Goal: Information Seeking & Learning: Check status

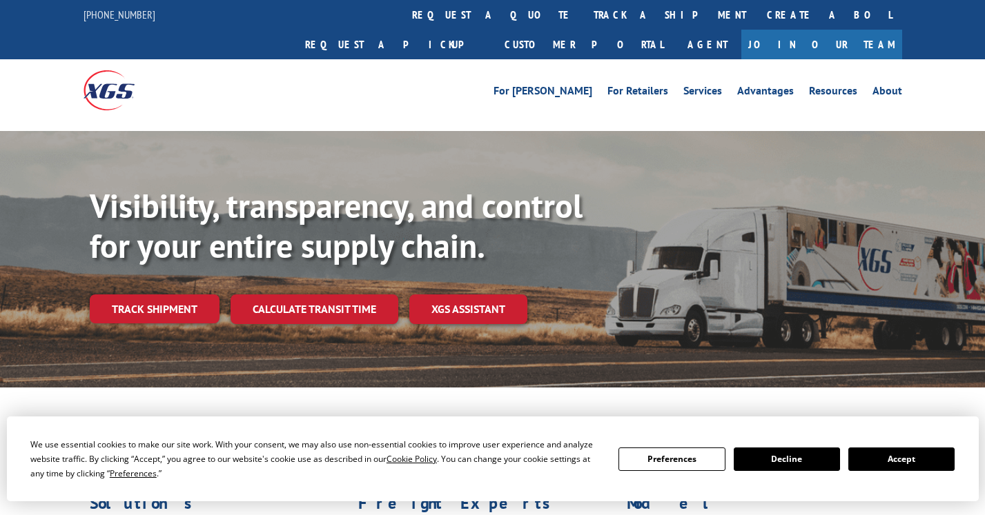
click at [191, 304] on div "Visibility, transparency, and control for your entire supply chain. Track shipm…" at bounding box center [537, 282] width 895 height 192
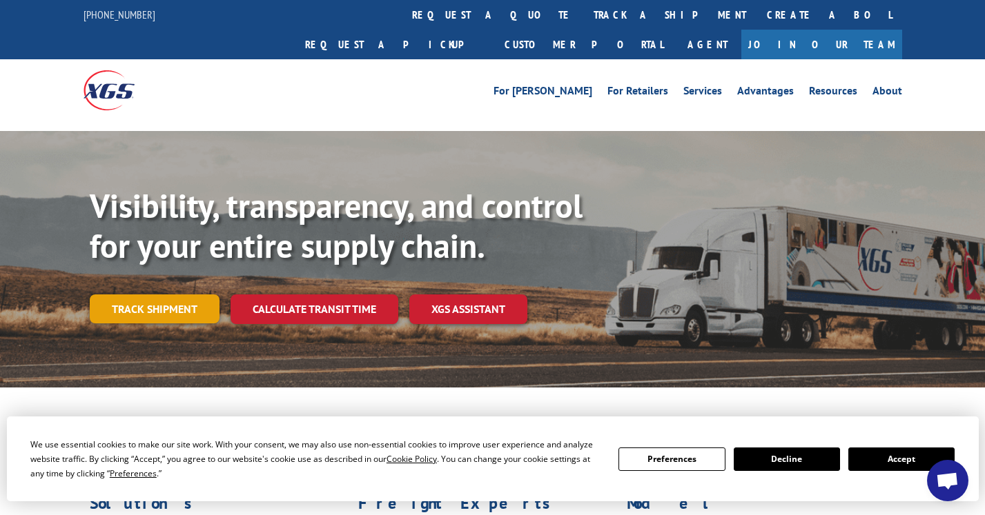
click at [179, 295] on link "Track shipment" at bounding box center [155, 309] width 130 height 29
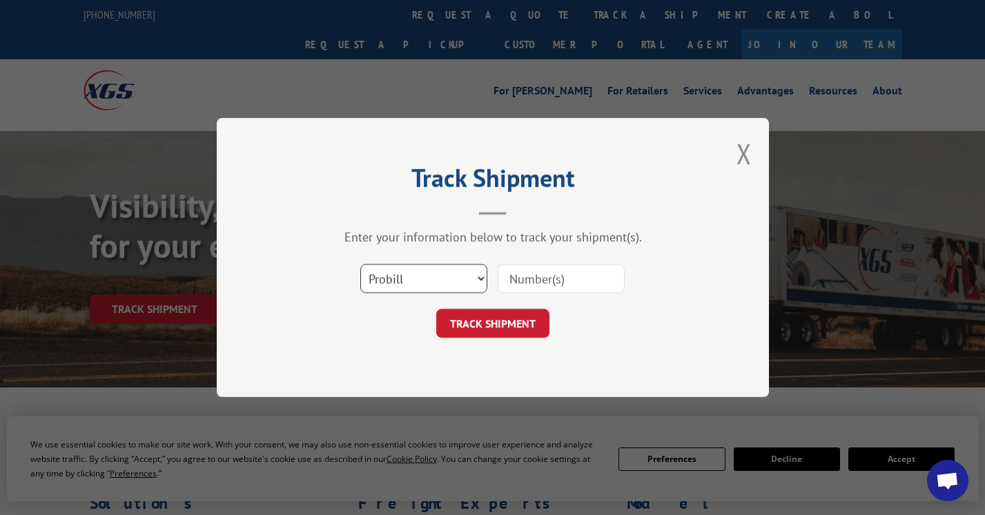
click at [444, 278] on select "Select category... Probill BOL PO" at bounding box center [423, 278] width 127 height 29
select select "bol"
click at [360, 264] on select "Select category... Probill BOL PO" at bounding box center [423, 278] width 127 height 29
click at [542, 284] on input at bounding box center [560, 278] width 127 height 29
type input "468946"
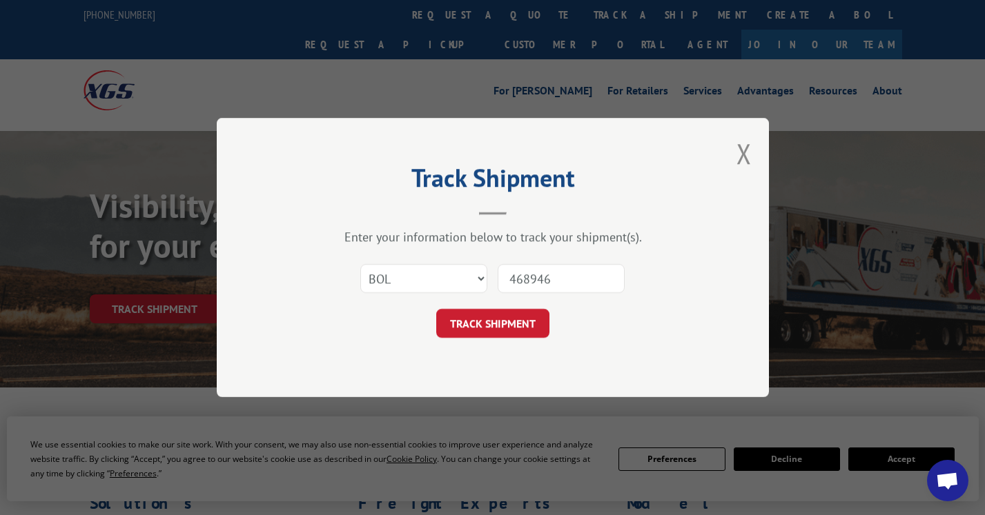
click button "TRACK SHIPMENT" at bounding box center [492, 323] width 113 height 29
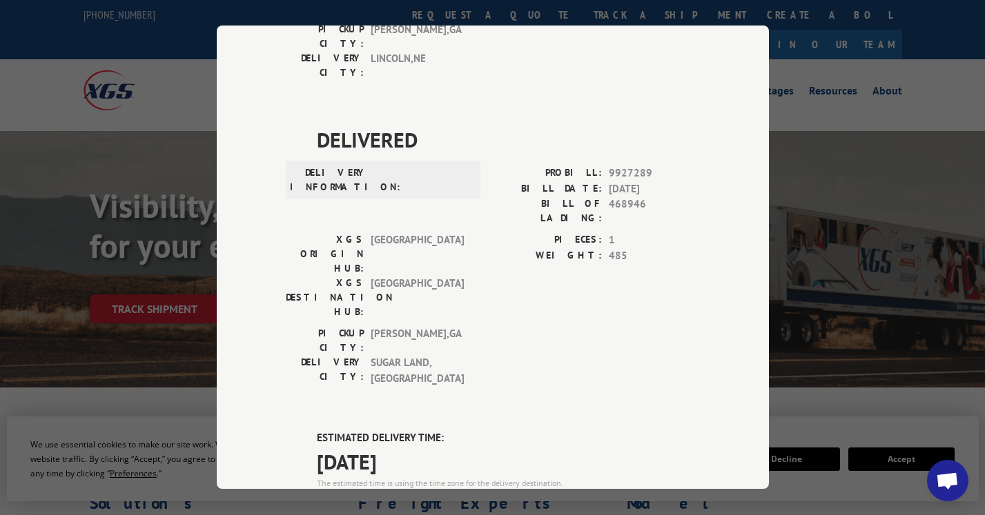
scroll to position [414, 0]
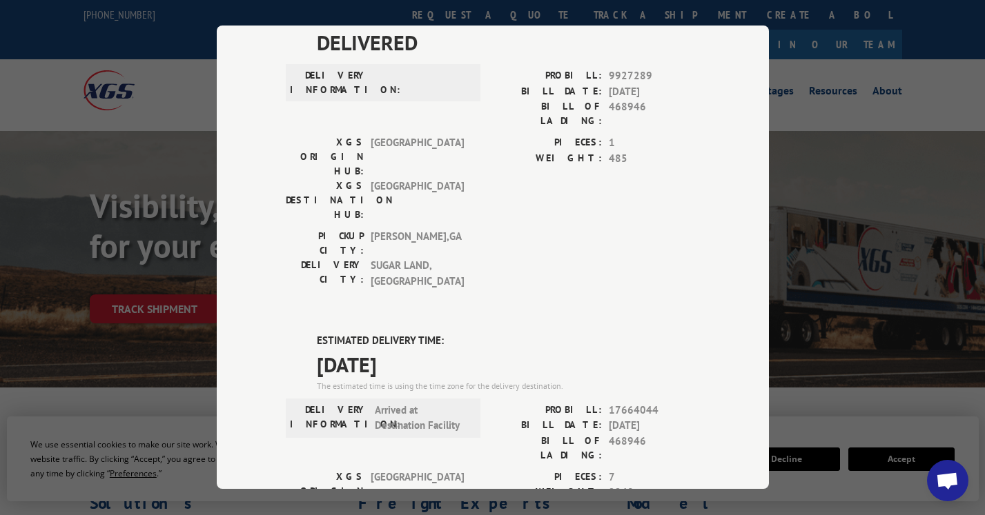
click at [217, 483] on div "Track Shipment DELIVERED DELIVERY INFORMATION: PROBILL: 9308540 BILL DATE: [DAT…" at bounding box center [493, 258] width 552 height 464
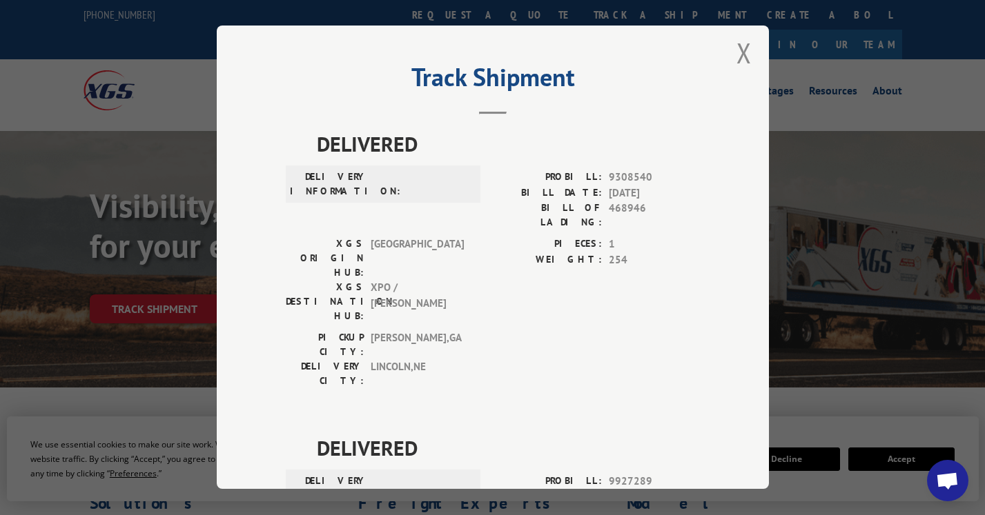
scroll to position [0, 0]
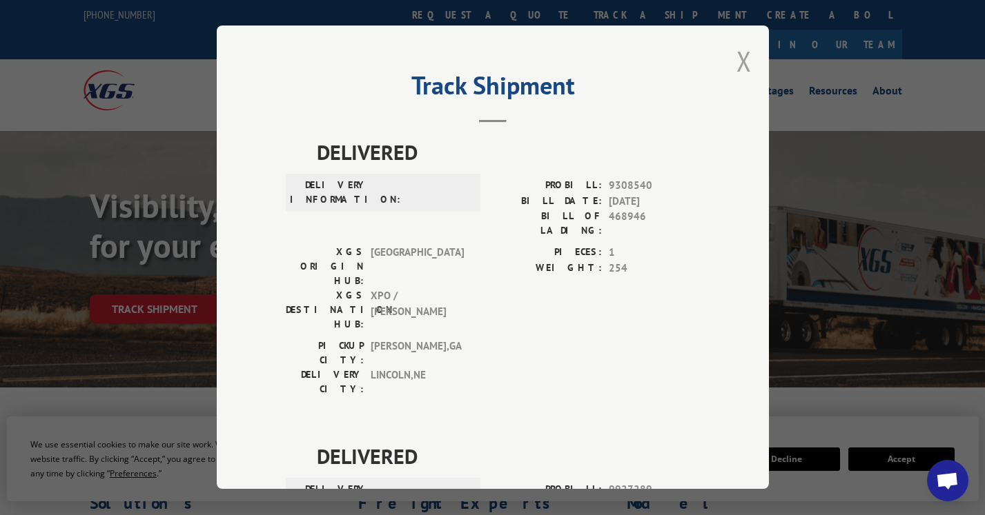
click at [736, 62] on button "Close modal" at bounding box center [743, 61] width 15 height 37
